Goal: Transaction & Acquisition: Purchase product/service

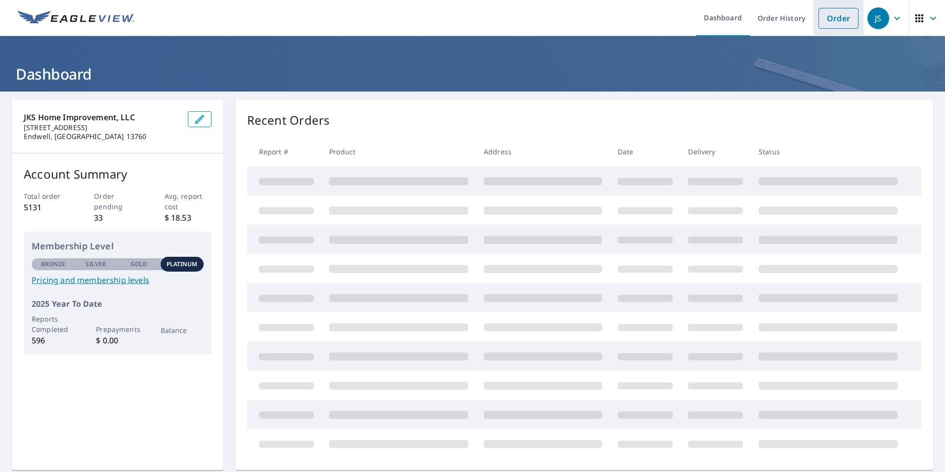
click at [835, 23] on link "Order" at bounding box center [839, 18] width 40 height 21
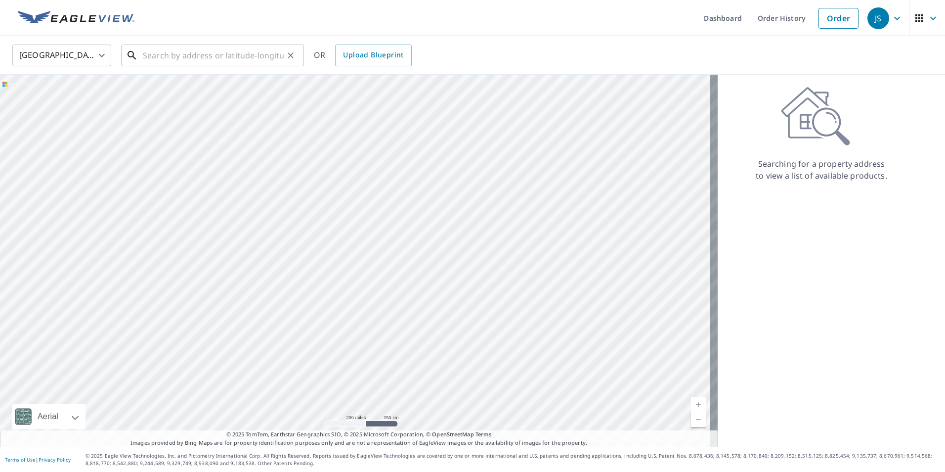
click at [194, 56] on input "text" at bounding box center [213, 56] width 141 height 28
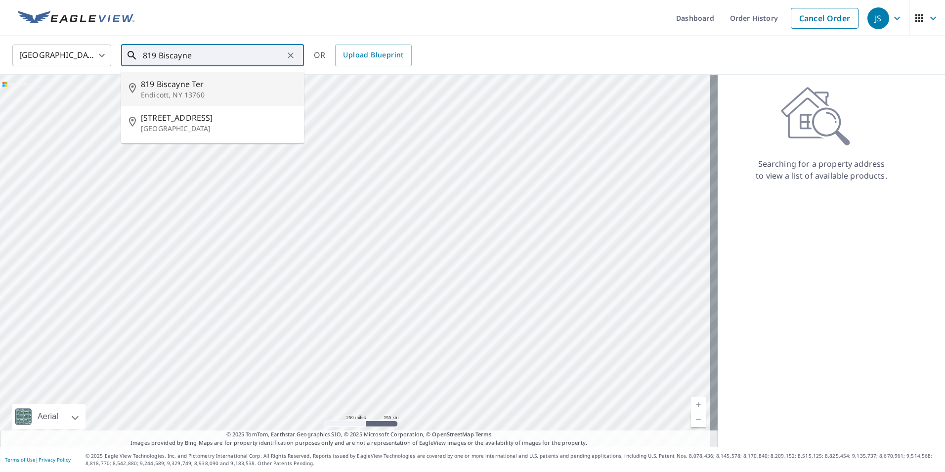
click at [186, 89] on span "819 Biscayne Ter" at bounding box center [218, 84] width 155 height 12
type input "[STREET_ADDRESS]"
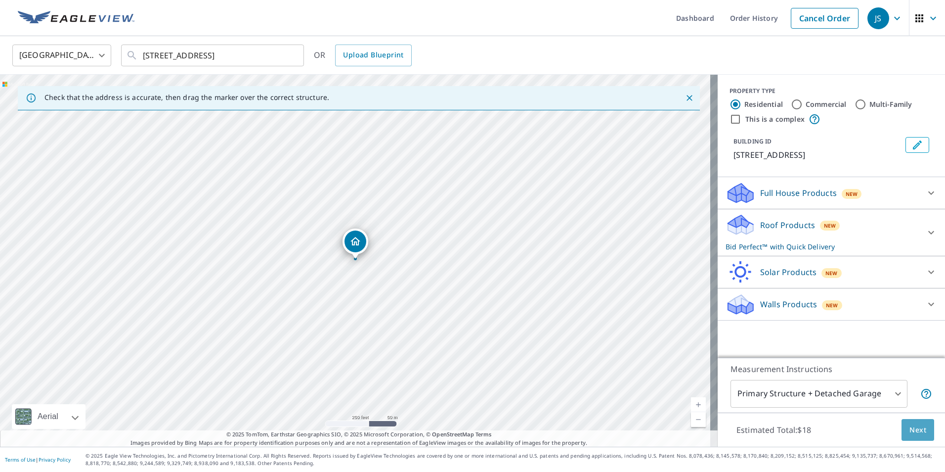
click at [915, 431] on span "Next" at bounding box center [918, 430] width 17 height 12
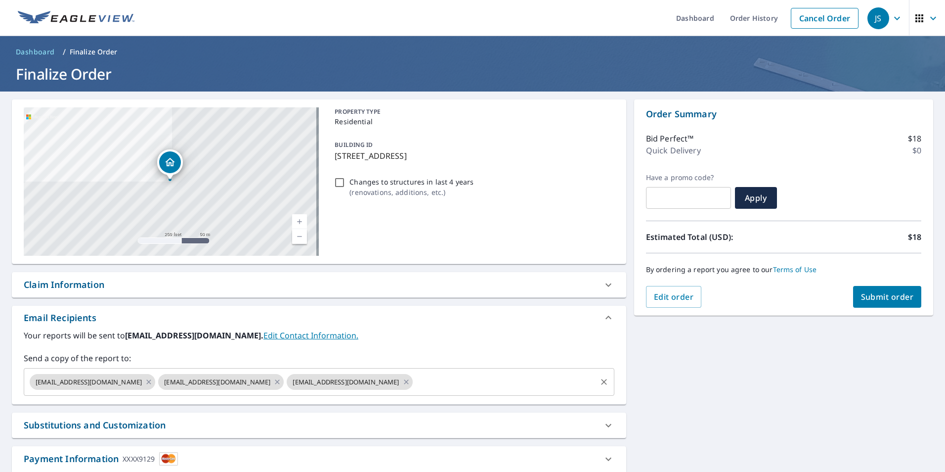
click at [414, 383] on input "text" at bounding box center [504, 381] width 181 height 19
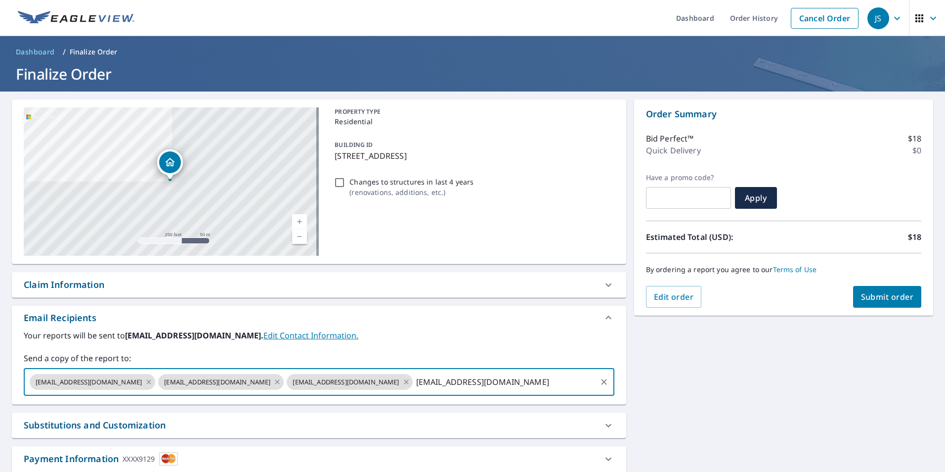
click at [402, 381] on icon at bounding box center [406, 381] width 8 height 11
click at [275, 383] on icon at bounding box center [277, 381] width 4 height 4
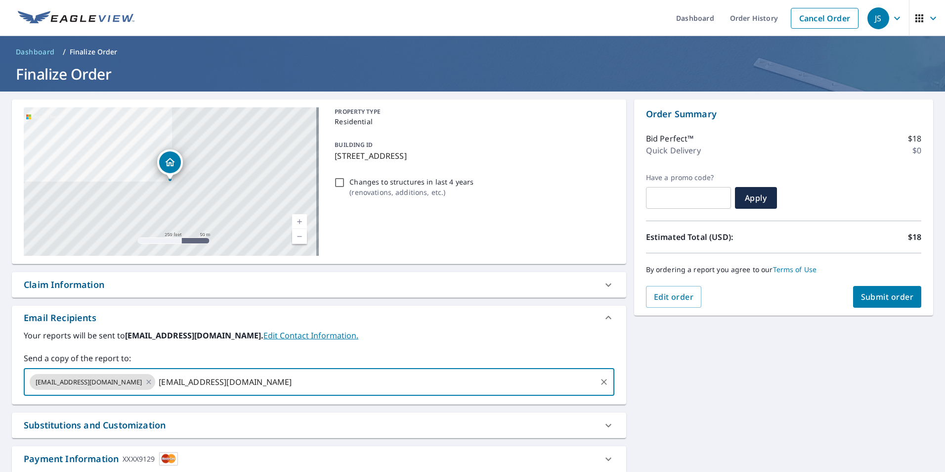
type input "[EMAIL_ADDRESS][DOMAIN_NAME]"
click at [891, 302] on span "Submit order" at bounding box center [887, 296] width 53 height 11
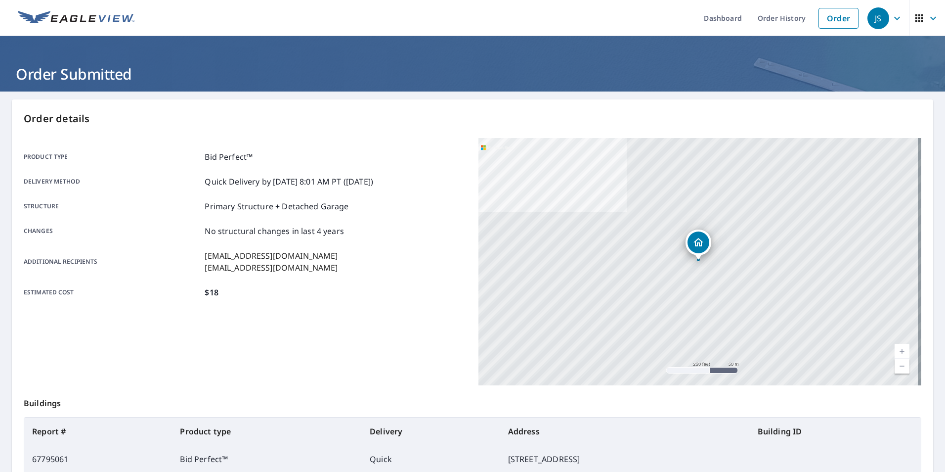
click at [893, 20] on icon "button" at bounding box center [897, 18] width 12 height 12
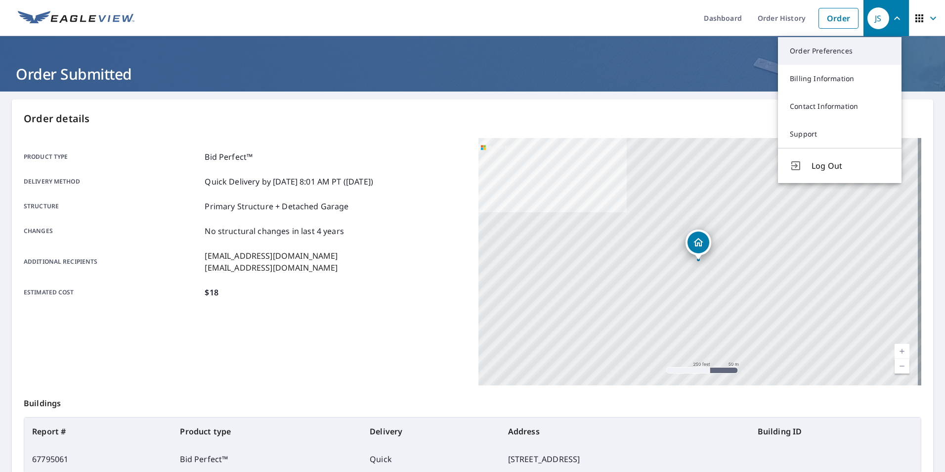
click at [856, 50] on link "Order Preferences" at bounding box center [840, 51] width 124 height 28
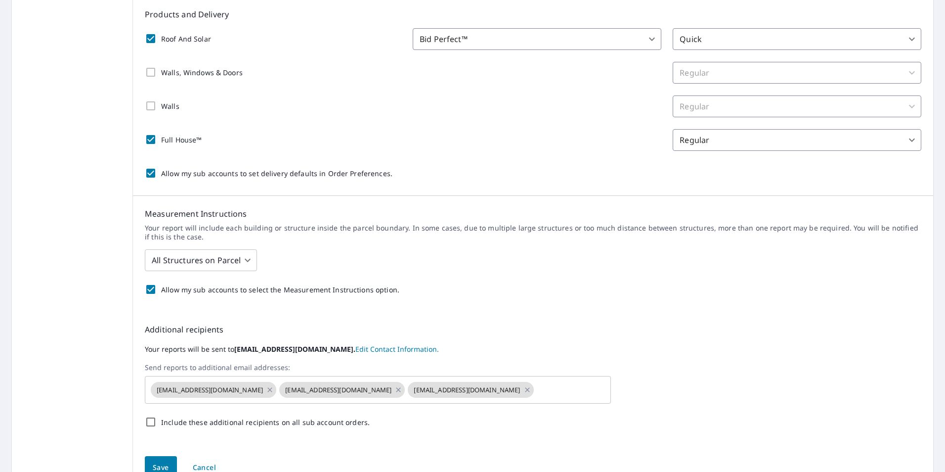
scroll to position [229, 0]
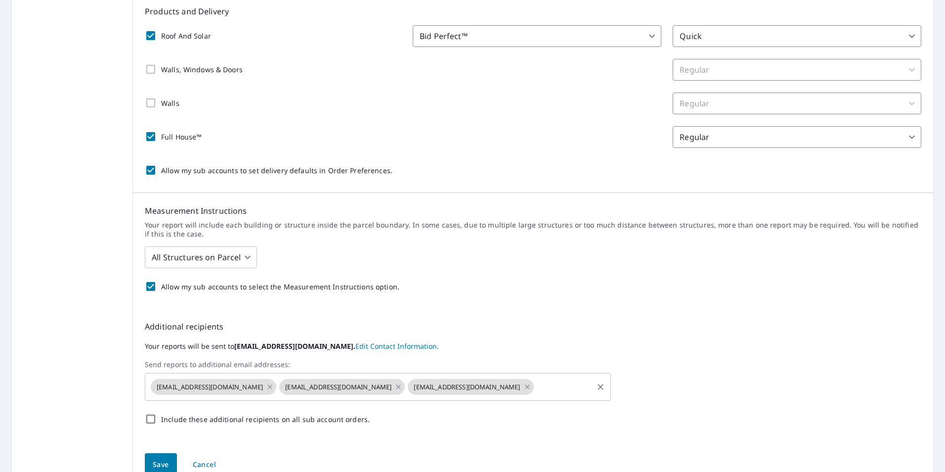
click at [535, 392] on input "text" at bounding box center [563, 386] width 56 height 19
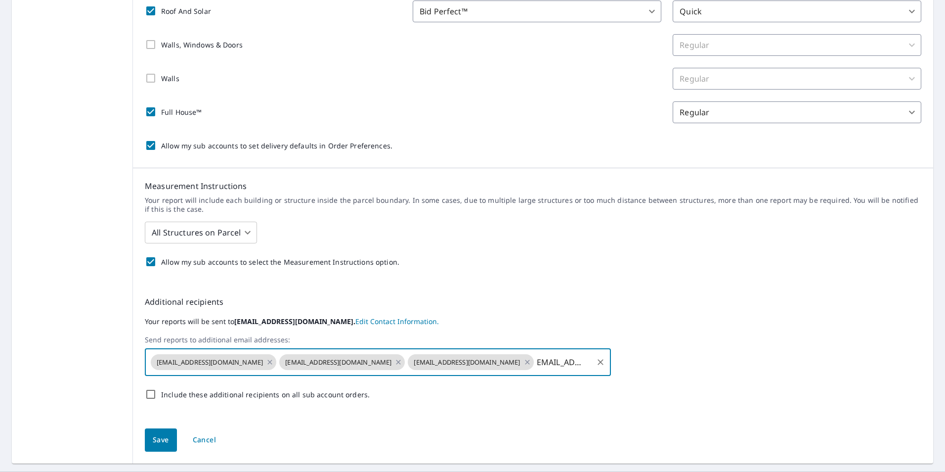
scroll to position [279, 0]
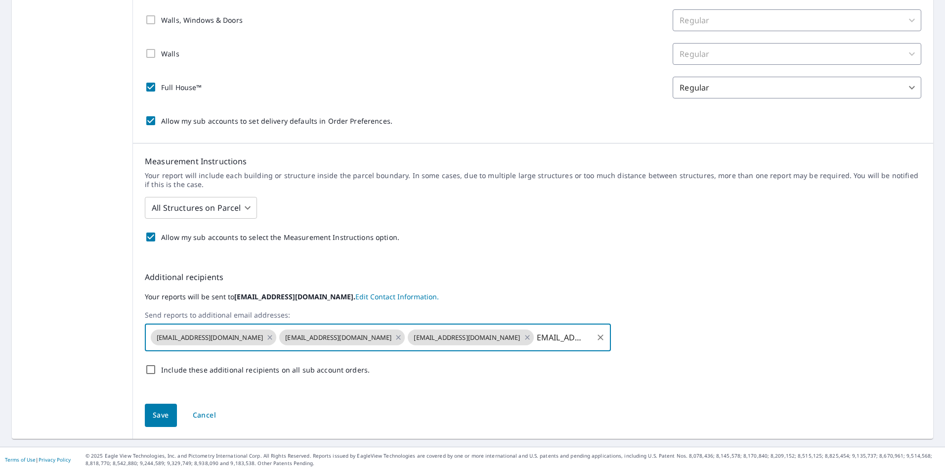
type input "[EMAIL_ADDRESS][DOMAIN_NAME]"
click at [156, 419] on div "Save Cancel" at bounding box center [533, 415] width 800 height 47
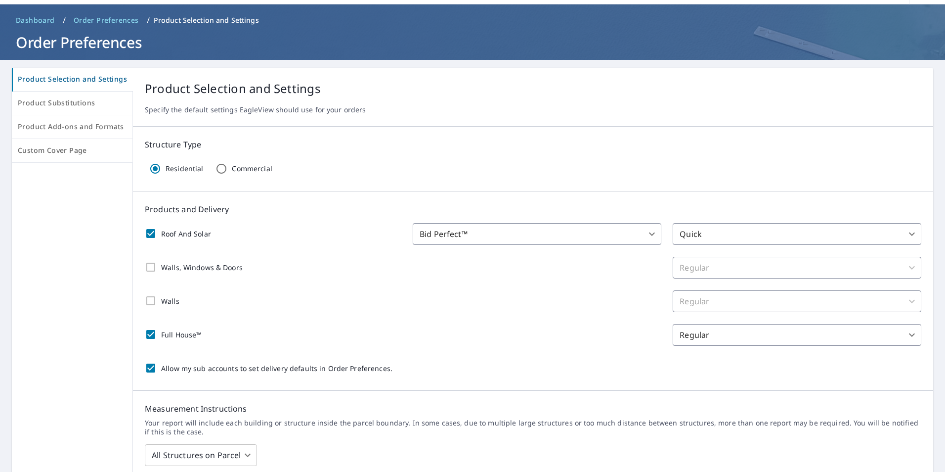
scroll to position [0, 0]
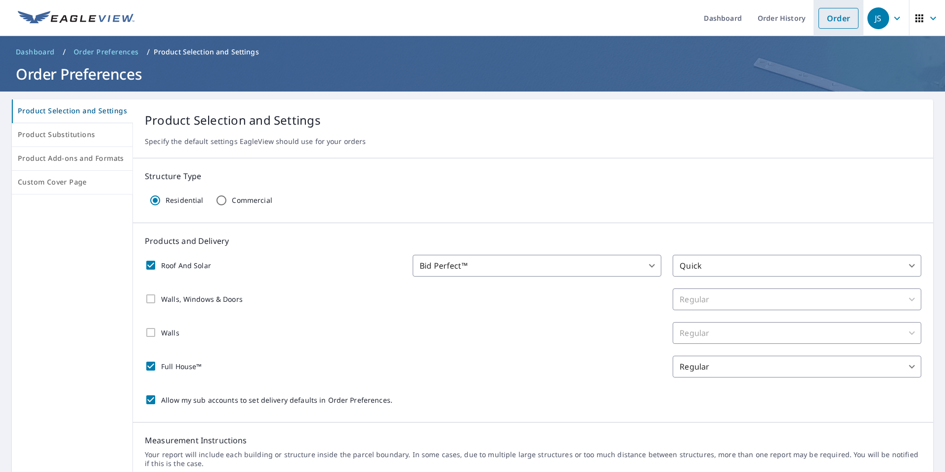
click at [831, 26] on link "Order" at bounding box center [839, 18] width 40 height 21
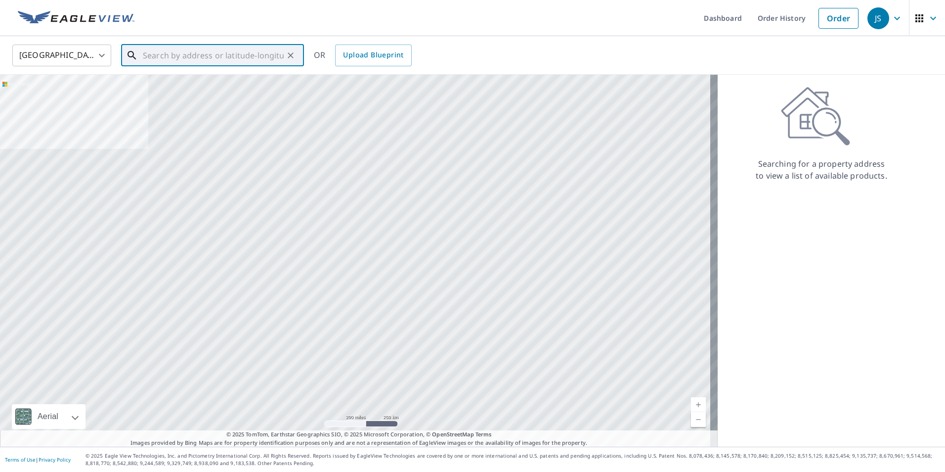
click at [250, 58] on input "text" at bounding box center [213, 56] width 141 height 28
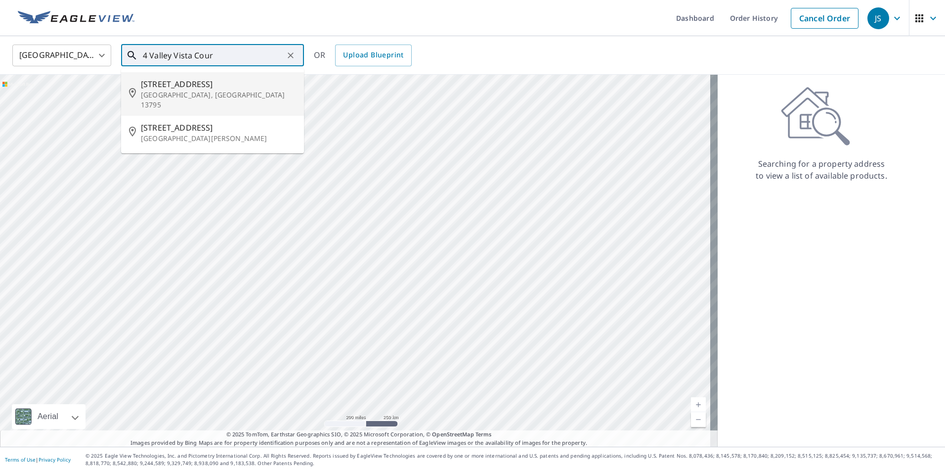
click at [172, 88] on span "[STREET_ADDRESS]" at bounding box center [218, 84] width 155 height 12
type input "[STREET_ADDRESS]"
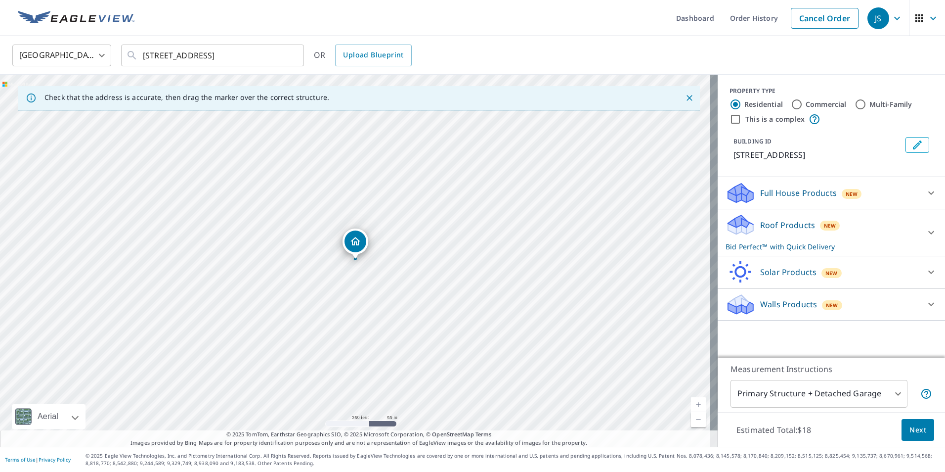
click at [918, 436] on button "Next" at bounding box center [918, 430] width 33 height 22
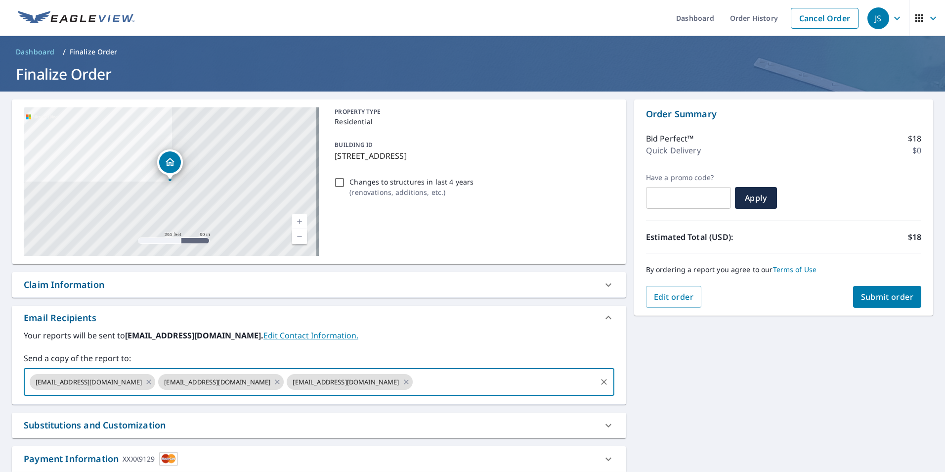
click at [414, 383] on input "text" at bounding box center [504, 381] width 181 height 19
click at [402, 382] on icon at bounding box center [406, 381] width 8 height 11
click at [275, 382] on icon at bounding box center [277, 381] width 4 height 4
type input "[EMAIL_ADDRESS][DOMAIN_NAME]"
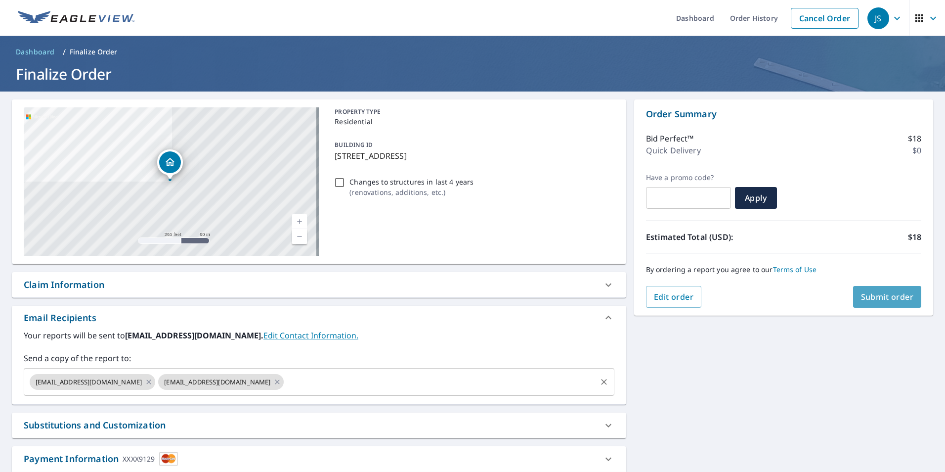
click at [877, 295] on span "Submit order" at bounding box center [887, 296] width 53 height 11
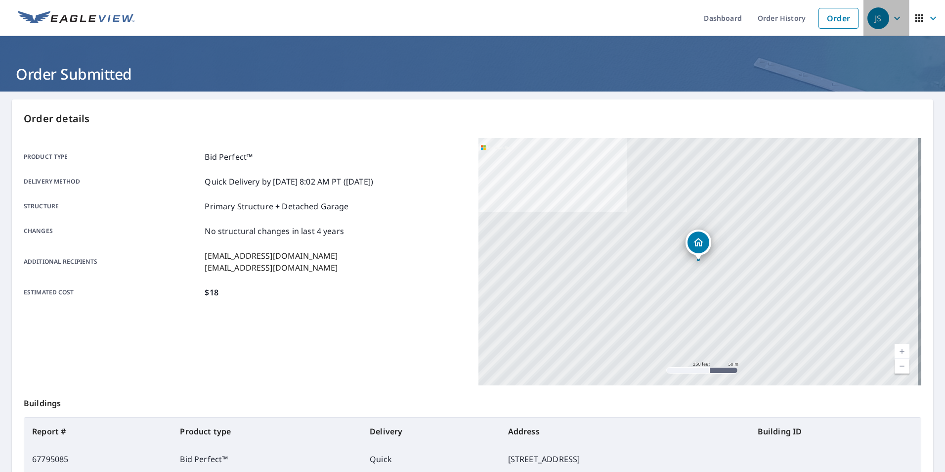
click at [891, 23] on icon "button" at bounding box center [897, 18] width 12 height 12
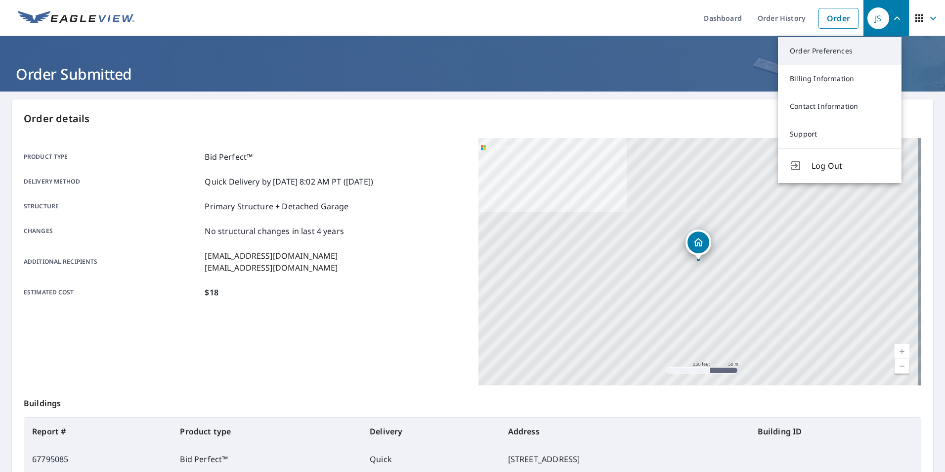
click at [825, 50] on link "Order Preferences" at bounding box center [840, 51] width 124 height 28
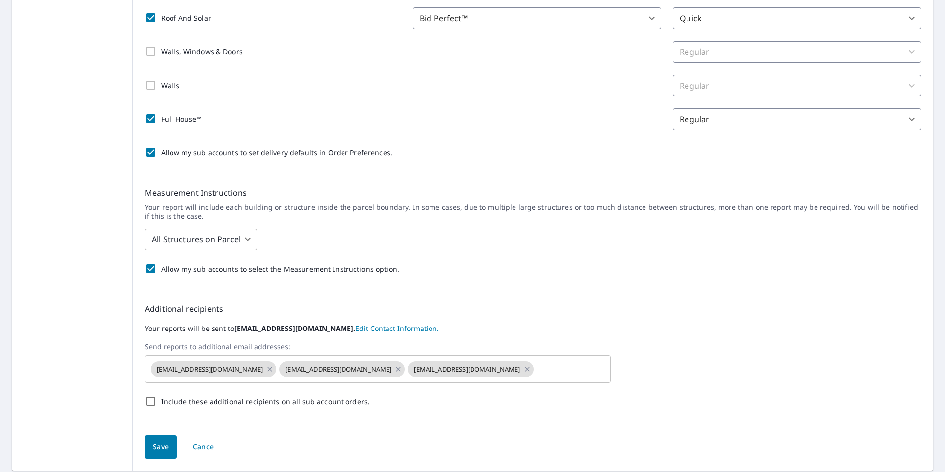
scroll to position [229, 0]
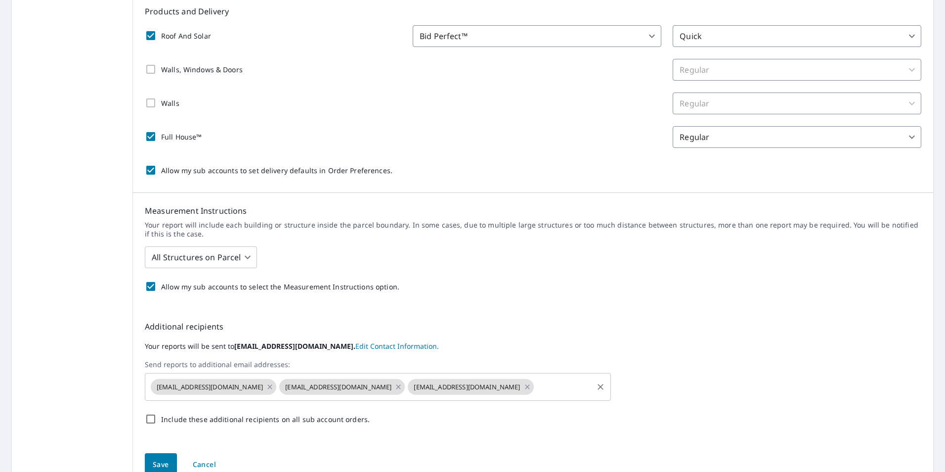
click at [535, 385] on input "text" at bounding box center [563, 386] width 56 height 19
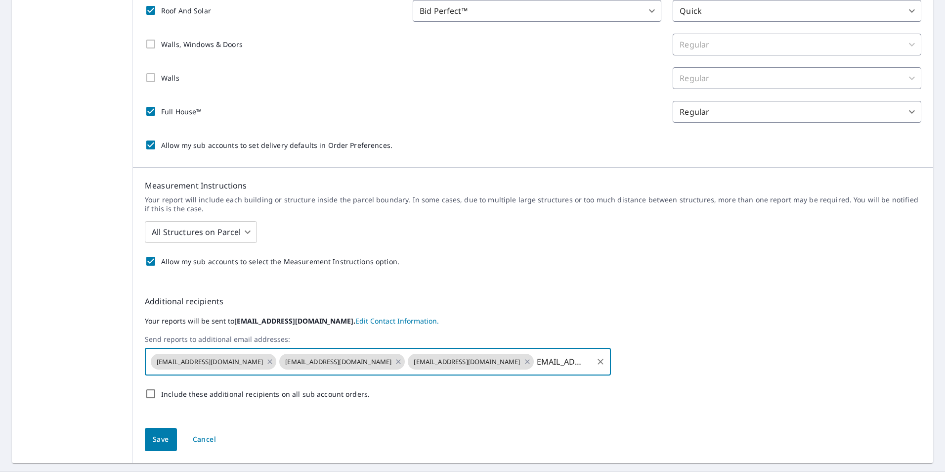
scroll to position [279, 0]
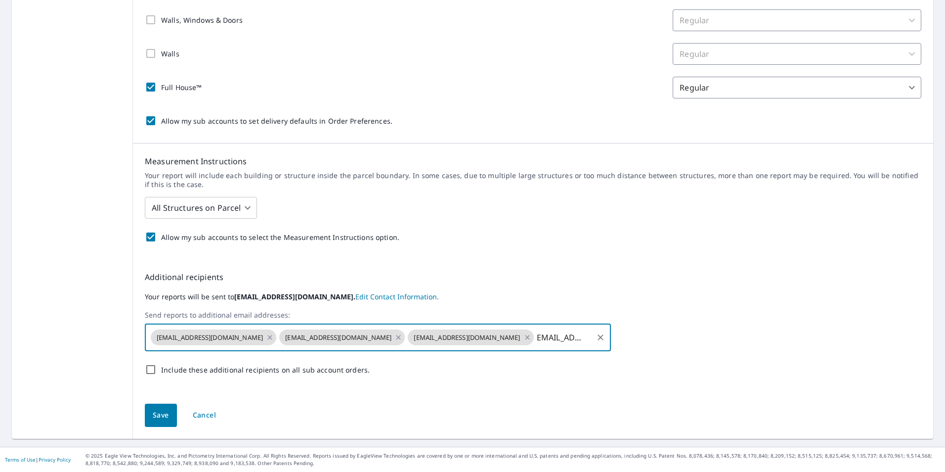
type input "[EMAIL_ADDRESS][DOMAIN_NAME]"
click at [161, 420] on div "Save Cancel" at bounding box center [533, 415] width 800 height 47
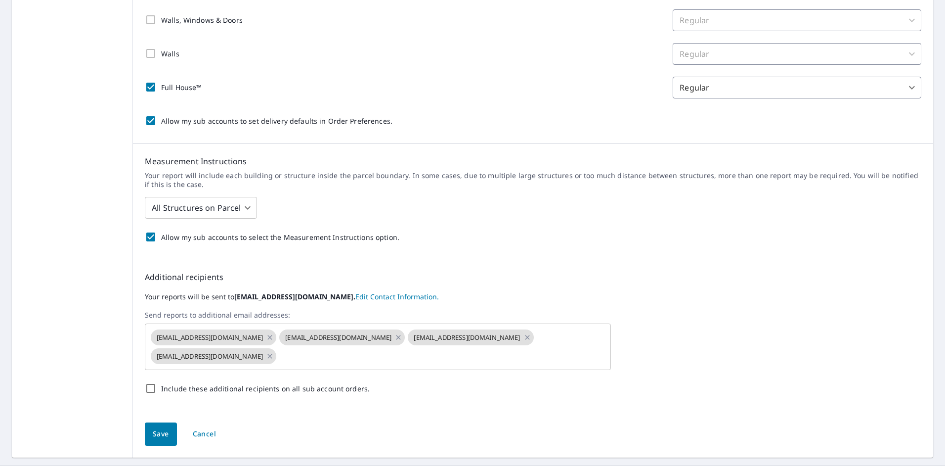
scroll to position [0, 0]
click at [159, 438] on span "Save" at bounding box center [161, 434] width 16 height 12
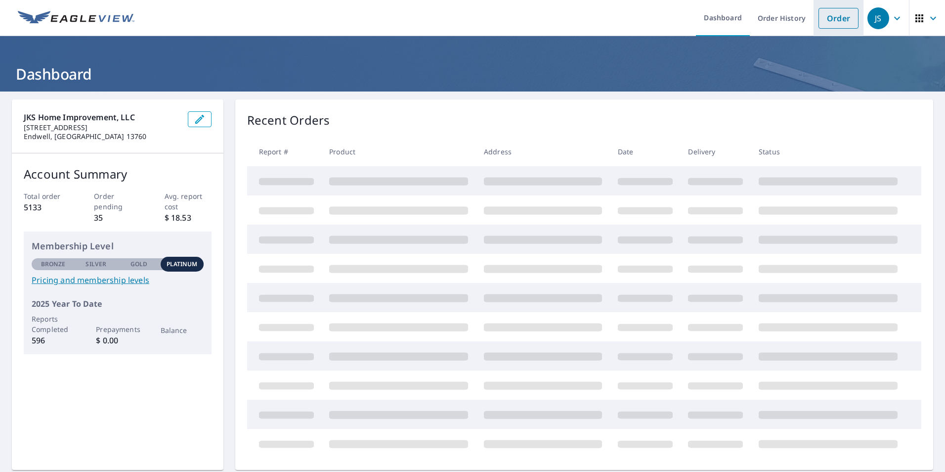
click at [826, 18] on link "Order" at bounding box center [839, 18] width 40 height 21
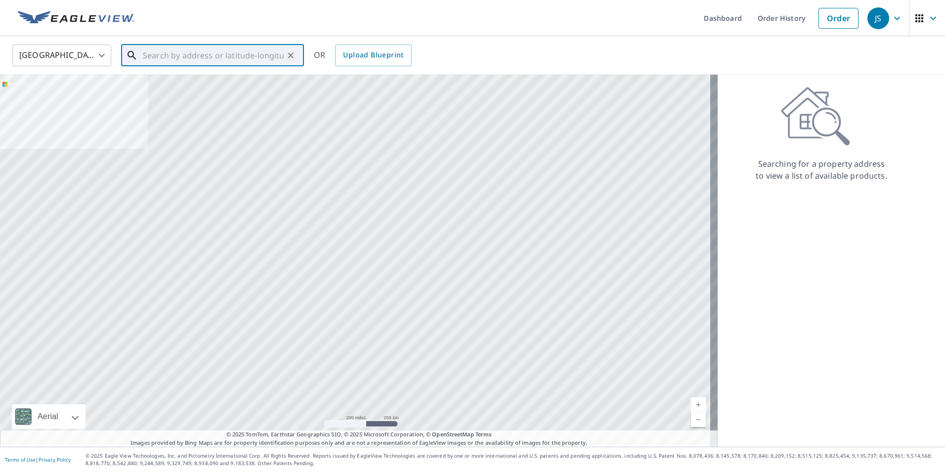
click at [212, 54] on input "text" at bounding box center [213, 56] width 141 height 28
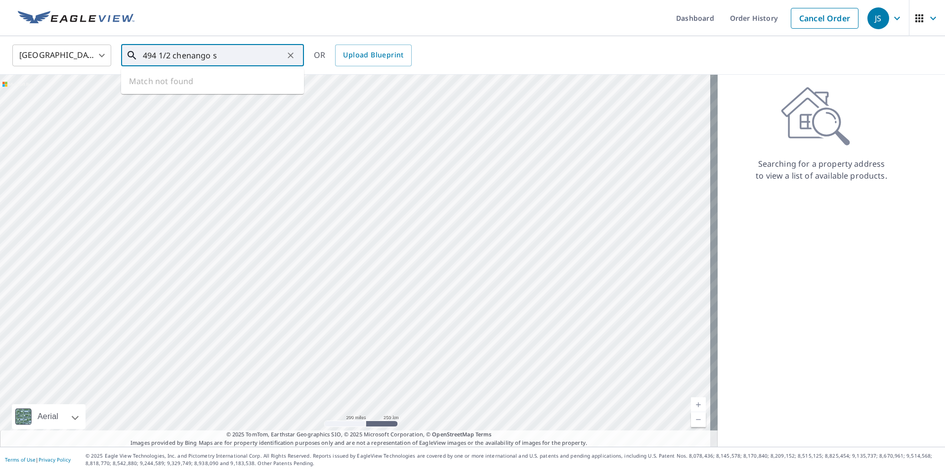
drag, startPoint x: 222, startPoint y: 54, endPoint x: 122, endPoint y: 53, distance: 100.4
click at [122, 53] on div "494 1/2 chenango s ​" at bounding box center [212, 55] width 183 height 22
click at [166, 88] on span "[STREET_ADDRESS]" at bounding box center [218, 84] width 155 height 12
type input "[STREET_ADDRESS]"
